Goal: Transaction & Acquisition: Obtain resource

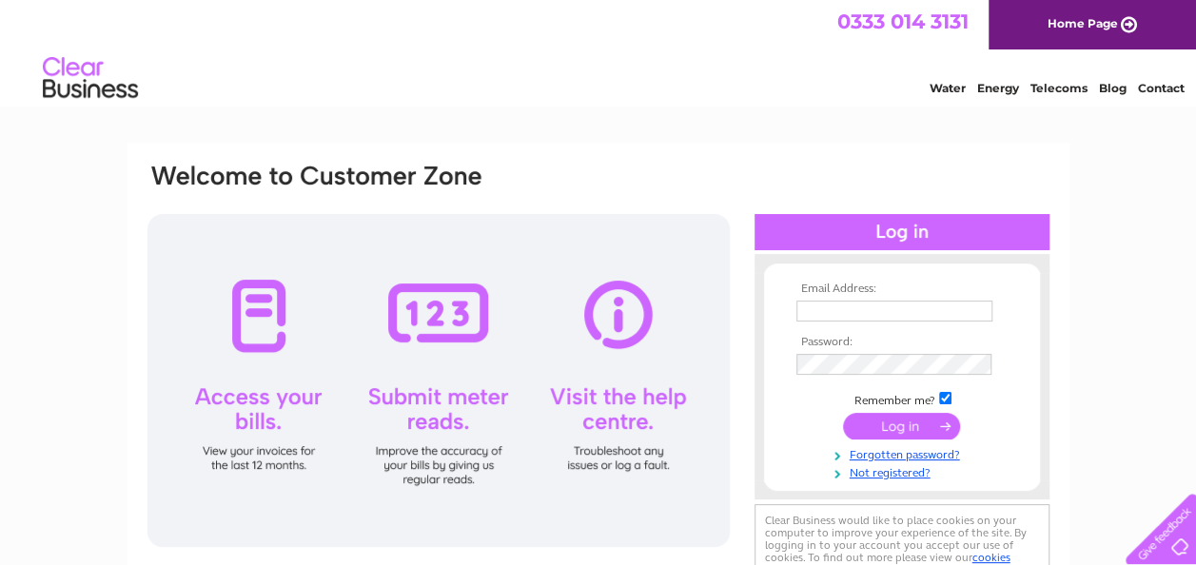
click at [863, 316] on input "text" at bounding box center [895, 311] width 196 height 21
click at [808, 314] on input "text" at bounding box center [896, 312] width 198 height 23
type input "[EMAIL_ADDRESS][DOMAIN_NAME]"
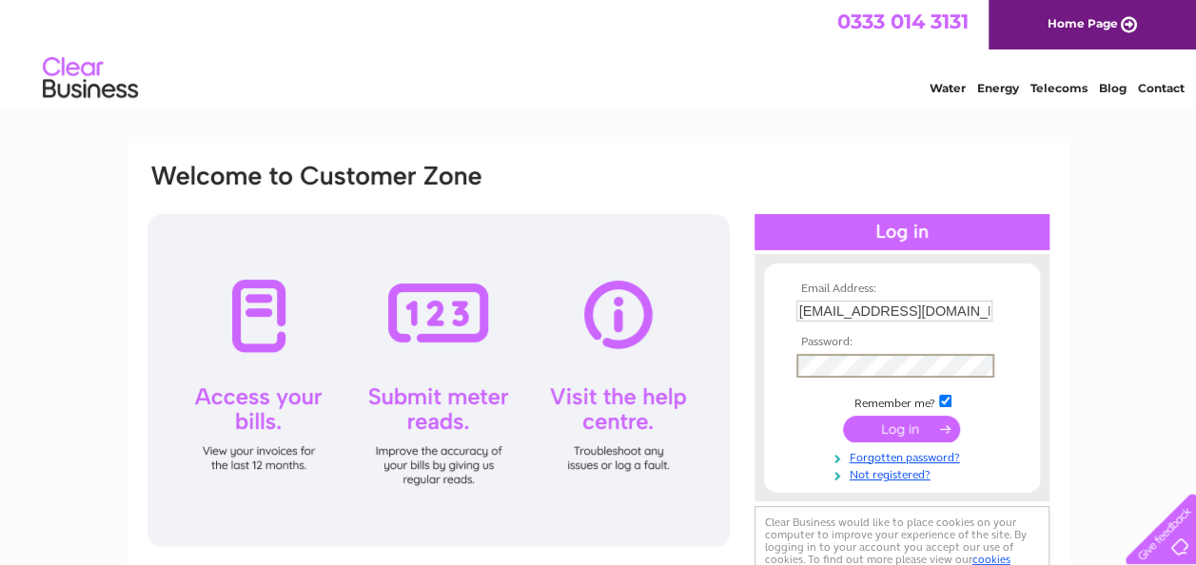
click at [843, 416] on input "submit" at bounding box center [901, 429] width 117 height 27
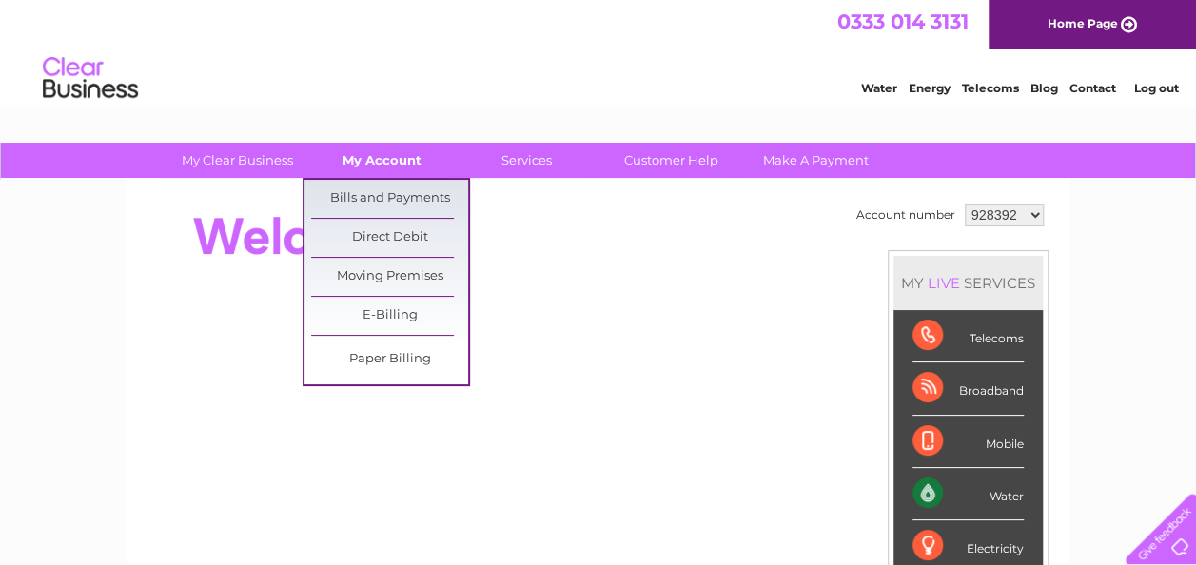
click at [402, 150] on link "My Account" at bounding box center [382, 160] width 157 height 35
click at [415, 205] on link "Bills and Payments" at bounding box center [389, 199] width 157 height 38
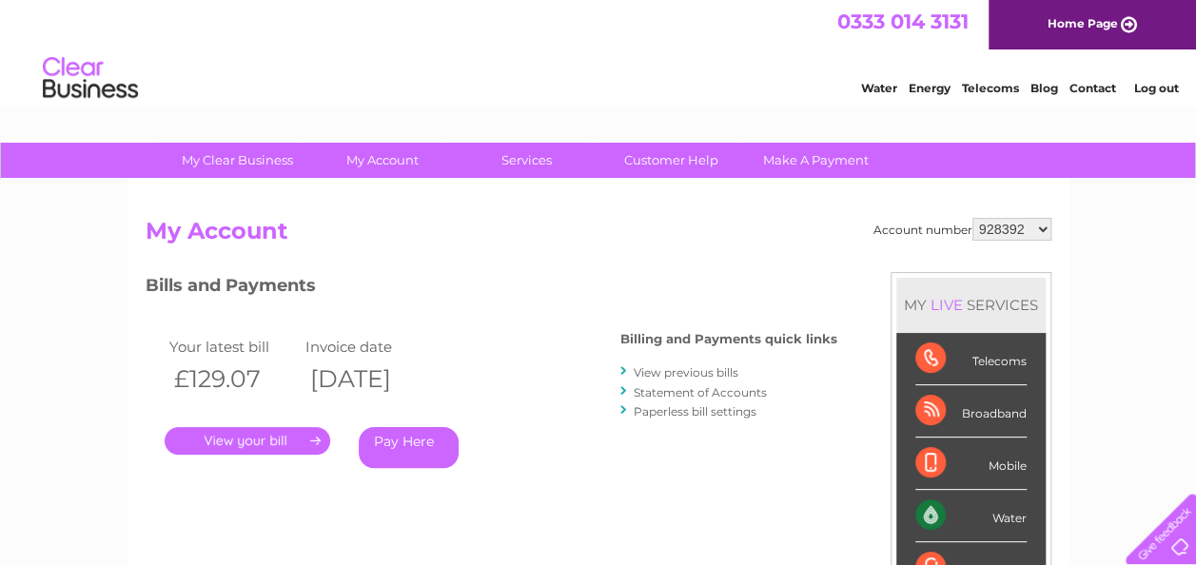
click at [257, 439] on link "." at bounding box center [248, 441] width 166 height 28
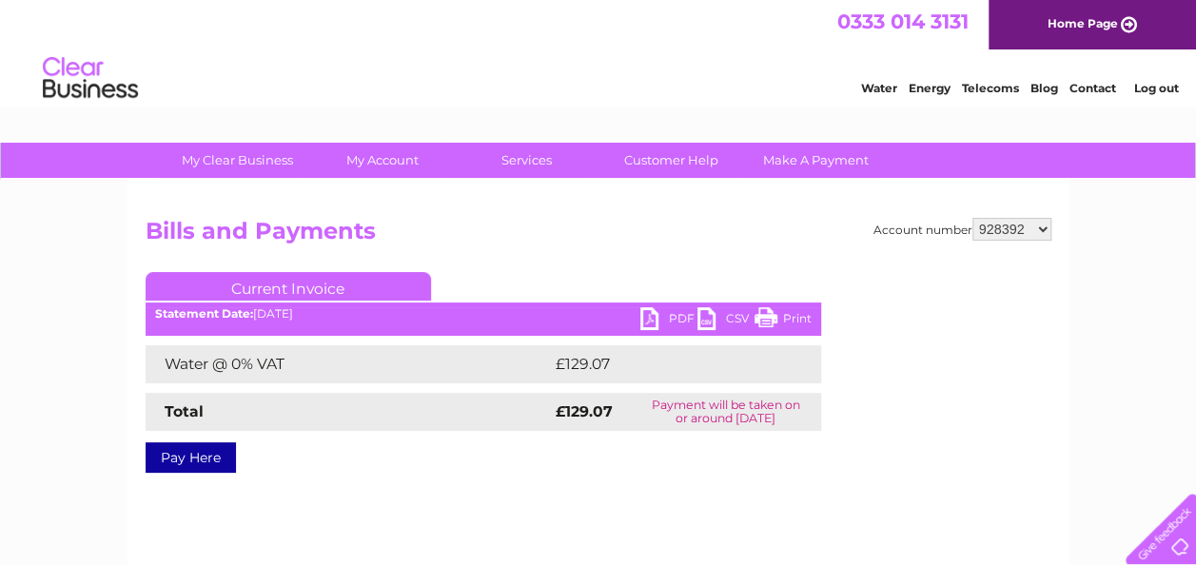
click at [664, 316] on link "PDF" at bounding box center [669, 321] width 57 height 28
click at [1041, 227] on select "928392 1021339" at bounding box center [1012, 229] width 79 height 23
select select "1021339"
click at [973, 218] on select "928392 1021339" at bounding box center [1012, 229] width 79 height 23
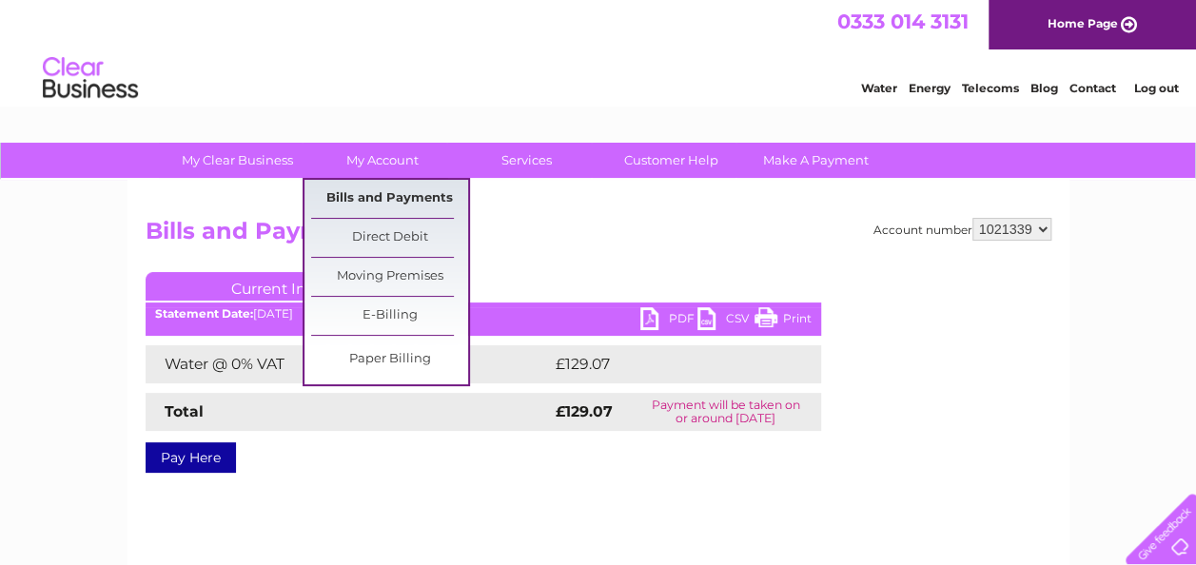
click at [373, 194] on link "Bills and Payments" at bounding box center [389, 199] width 157 height 38
click at [375, 196] on link "Bills and Payments" at bounding box center [389, 199] width 157 height 38
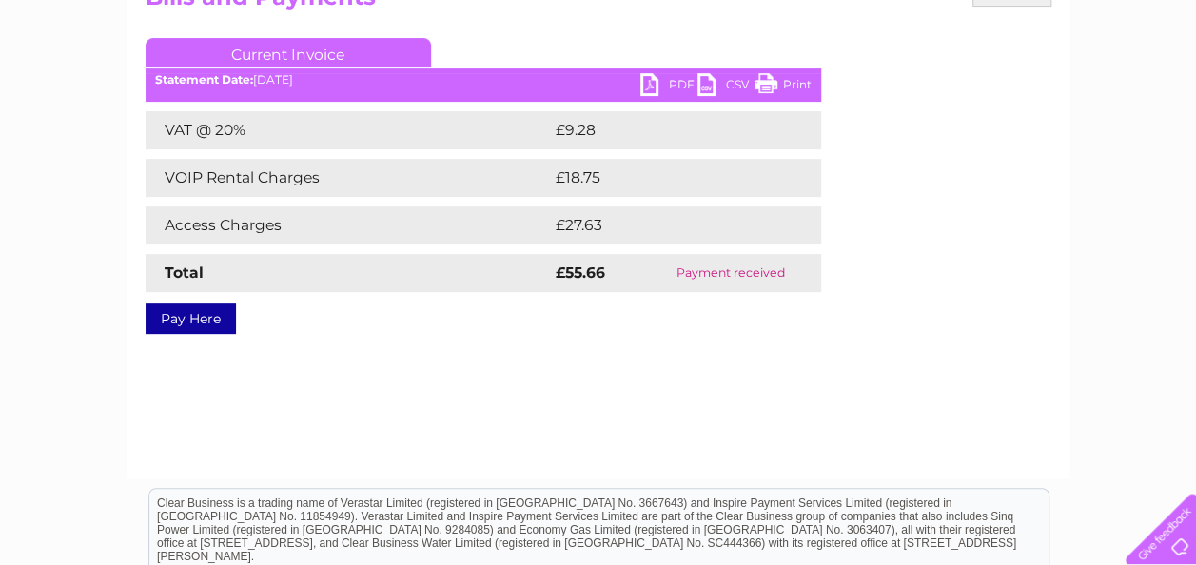
scroll to position [95, 0]
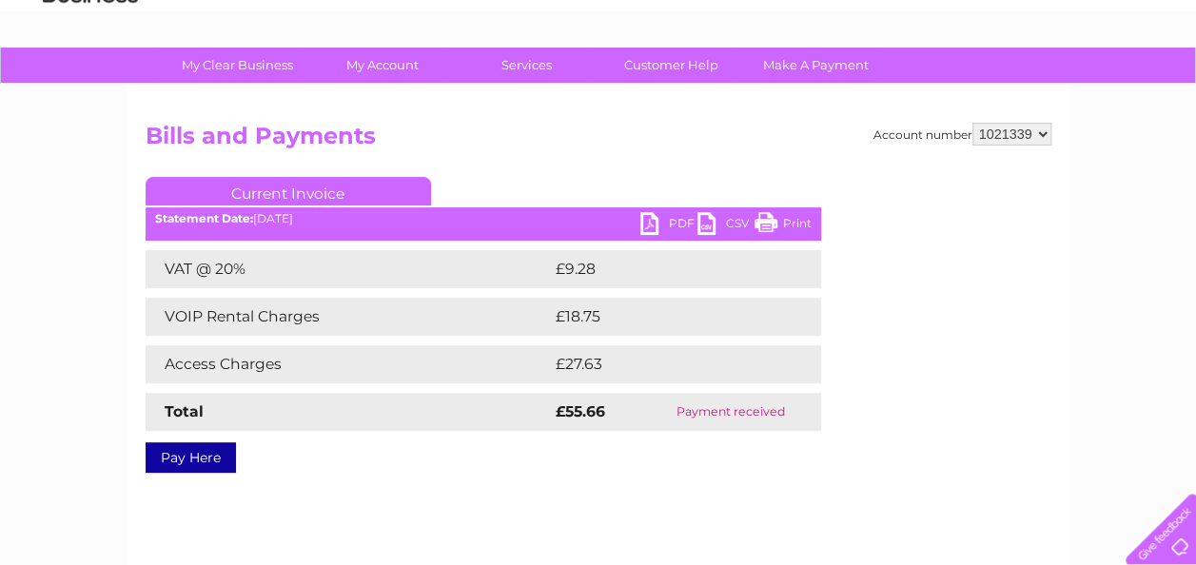
click at [667, 219] on link "PDF" at bounding box center [669, 226] width 57 height 28
click at [1038, 131] on select "928392 1021339" at bounding box center [1012, 134] width 79 height 23
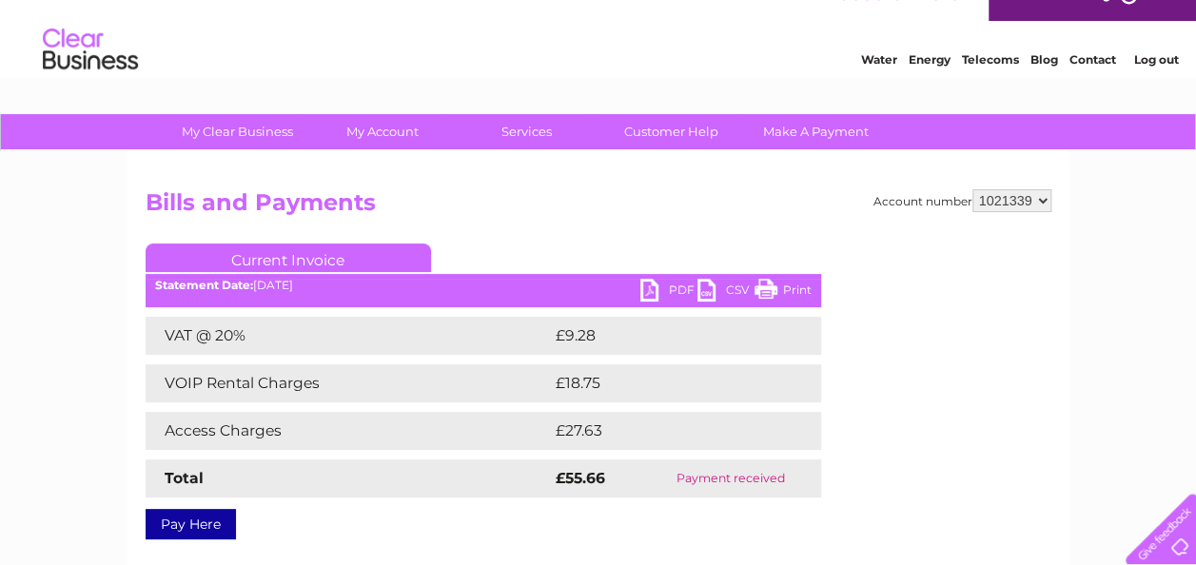
scroll to position [0, 0]
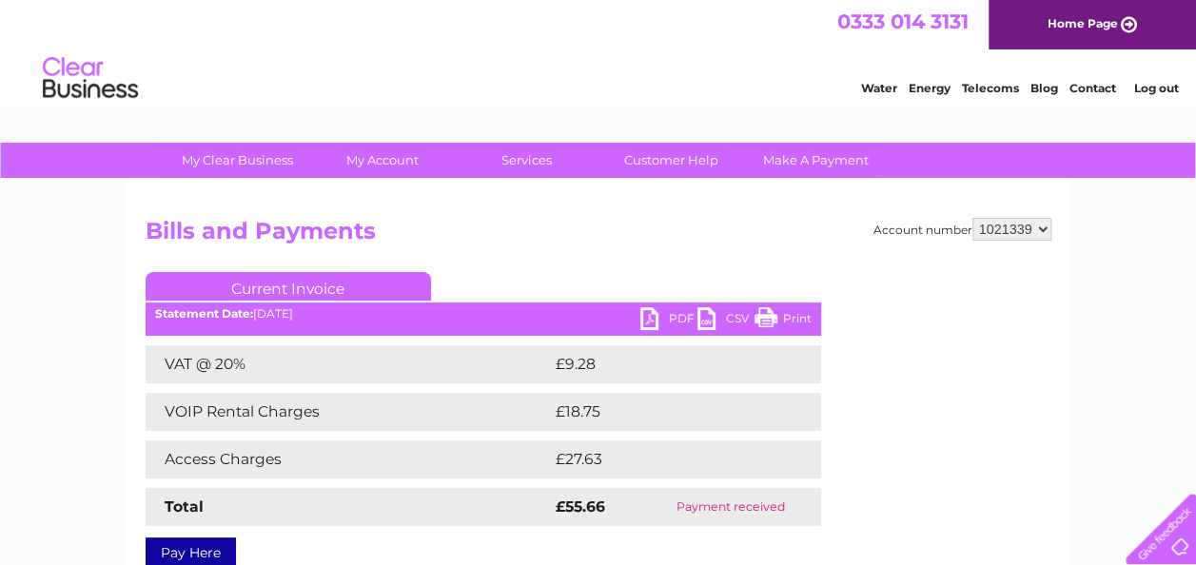
click at [1150, 84] on link "Log out" at bounding box center [1156, 88] width 45 height 14
